Goal: Find contact information: Find contact information

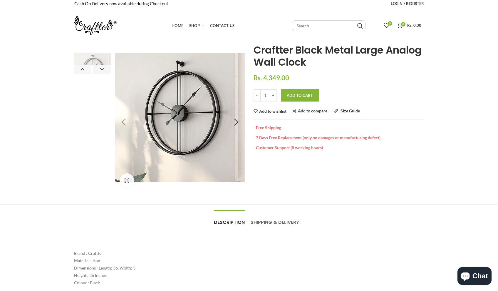
scroll to position [12, 0]
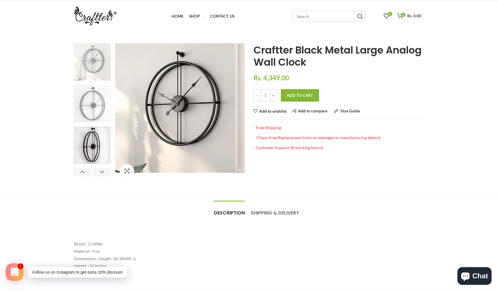
click at [99, 108] on img at bounding box center [92, 103] width 37 height 37
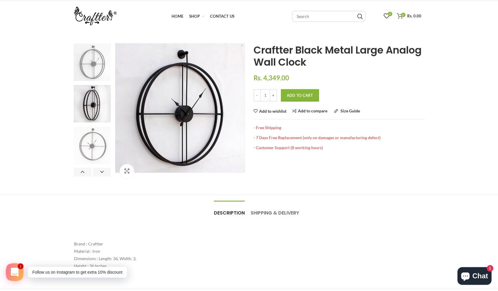
click at [95, 128] on img at bounding box center [92, 144] width 37 height 37
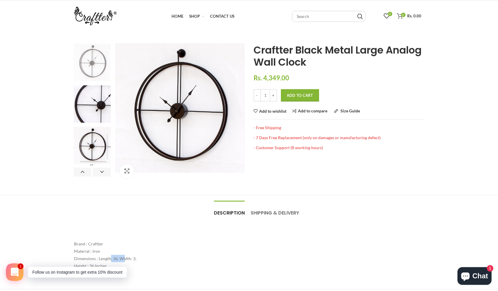
drag, startPoint x: 112, startPoint y: 258, endPoint x: 125, endPoint y: 258, distance: 12.3
click at [125, 258] on div "Brand : Craftter Material : Iron Dimensions : Length: 36, Width: 3, Height : 36…" at bounding box center [249, 258] width 350 height 37
click at [82, 145] on img at bounding box center [92, 147] width 37 height 40
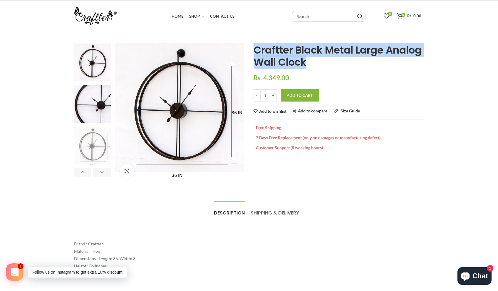
drag, startPoint x: 314, startPoint y: 62, endPoint x: 255, endPoint y: 51, distance: 59.6
click at [255, 51] on h1 "Craftter Black Metal Large Analog Wall Clock Craftter Black Metal Large Analog …" at bounding box center [339, 56] width 171 height 24
click at [255, 51] on span "Craftter Black Metal Large Analog Wall Clock" at bounding box center [338, 56] width 168 height 26
drag, startPoint x: 255, startPoint y: 51, endPoint x: 299, endPoint y: 58, distance: 44.4
click at [299, 58] on span "Craftter Black Metal Large Analog Wall Clock" at bounding box center [338, 56] width 168 height 26
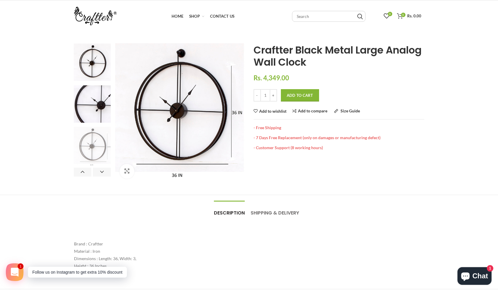
click at [305, 59] on span "Craftter Black Metal Large Analog Wall Clock" at bounding box center [338, 56] width 168 height 26
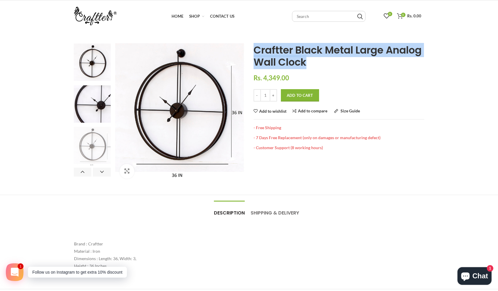
drag, startPoint x: 311, startPoint y: 61, endPoint x: 256, endPoint y: 50, distance: 55.7
click at [256, 50] on h1 "Craftter Black Metal Large Analog Wall Clock Craftter Black Metal Large Analog …" at bounding box center [339, 56] width 171 height 24
click at [256, 50] on span "Craftter Black Metal Large Analog Wall Clock" at bounding box center [338, 56] width 168 height 26
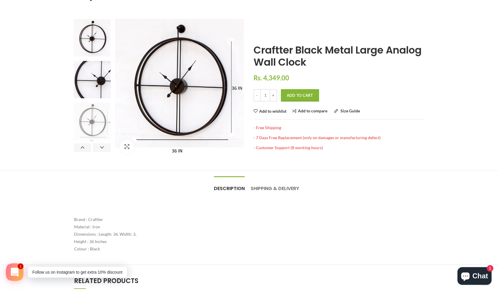
scroll to position [0, 0]
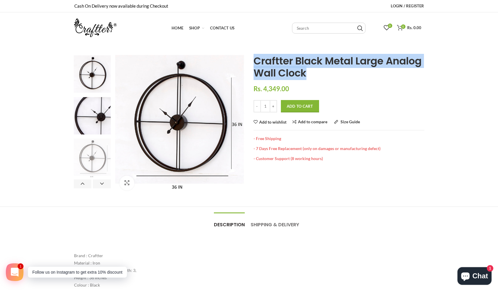
drag, startPoint x: 299, startPoint y: 74, endPoint x: 250, endPoint y: 58, distance: 52.2
click at [250, 58] on div "Home Craftter Black Metal Large Analog Wall Clock Craftter Black Metal Large An…" at bounding box center [339, 125] width 180 height 140
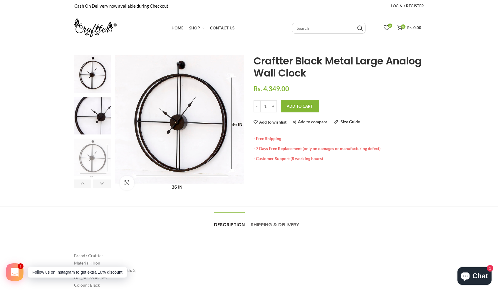
click at [262, 62] on span "Craftter Black Metal Large Analog Wall Clock" at bounding box center [338, 67] width 168 height 26
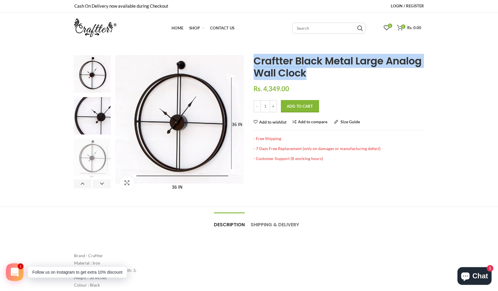
drag, startPoint x: 255, startPoint y: 63, endPoint x: 308, endPoint y: 71, distance: 53.0
click at [308, 71] on h1 "Craftter Black Metal Large Analog Wall Clock Craftter Black Metal Large Analog …" at bounding box center [339, 67] width 171 height 24
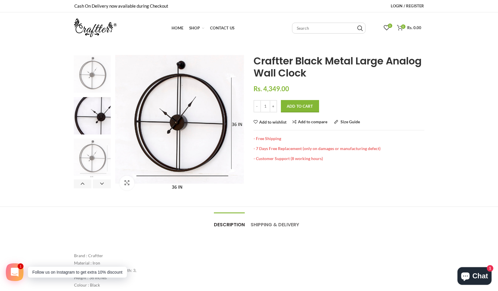
click at [99, 76] on img at bounding box center [92, 73] width 37 height 37
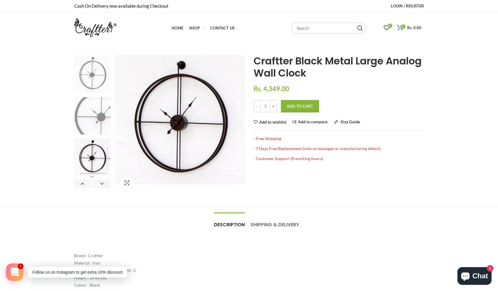
click at [99, 124] on img at bounding box center [92, 115] width 37 height 37
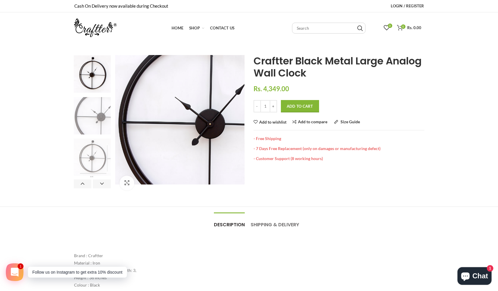
click at [99, 151] on img at bounding box center [92, 158] width 37 height 40
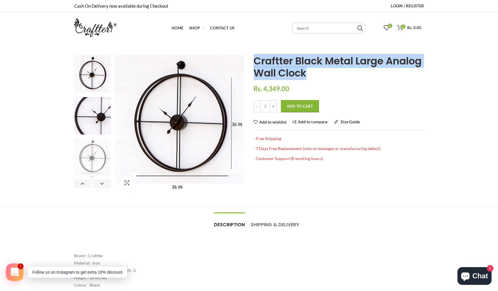
drag, startPoint x: 256, startPoint y: 58, endPoint x: 310, endPoint y: 71, distance: 56.2
click at [310, 71] on h1 "Craftter Black Metal Large Analog Wall Clock Craftter Black Metal Large Analog …" at bounding box center [339, 67] width 171 height 24
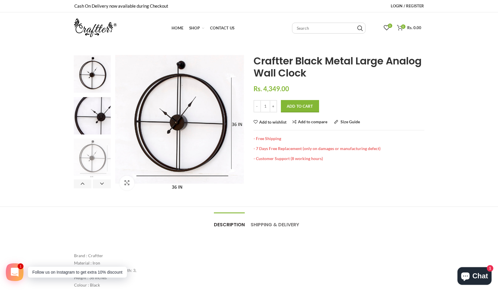
click at [280, 88] on span "Rs. 4,349.00" at bounding box center [272, 89] width 36 height 8
click at [100, 164] on img at bounding box center [92, 158] width 37 height 40
click at [104, 186] on button "Next" at bounding box center [102, 183] width 18 height 9
click at [84, 188] on button "Previous" at bounding box center [83, 183] width 18 height 9
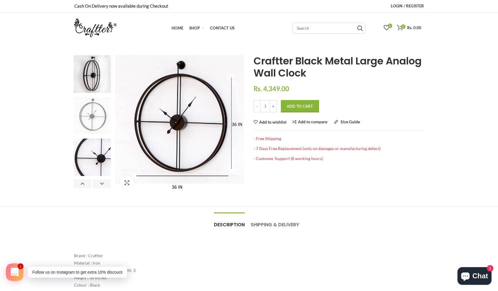
click at [98, 129] on img at bounding box center [92, 115] width 37 height 37
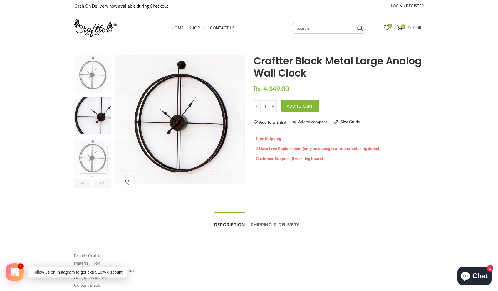
click at [101, 150] on img at bounding box center [92, 158] width 37 height 40
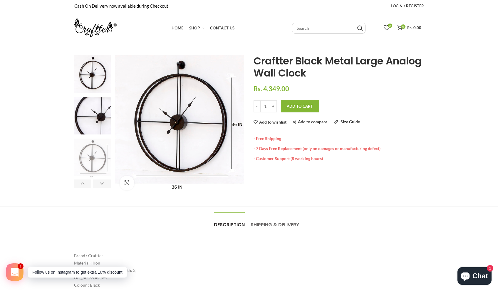
drag, startPoint x: 324, startPoint y: 157, endPoint x: 255, endPoint y: 137, distance: 71.6
click at [255, 137] on div "- Free Shipping - 7 Days Free Replacement (only on damages or manufacturing def…" at bounding box center [339, 145] width 171 height 31
click at [274, 46] on div "Click to enlarge Previous Next Home Craftter Black Metal Large Analog Wall Cloc…" at bounding box center [249, 171] width 498 height 257
click at [221, 29] on span "Contact Us" at bounding box center [222, 28] width 24 height 5
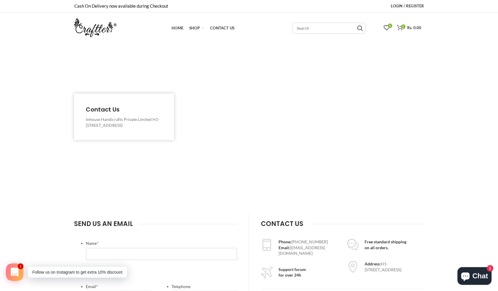
click at [184, 66] on div at bounding box center [249, 116] width 498 height 147
